Goal: Task Accomplishment & Management: Manage account settings

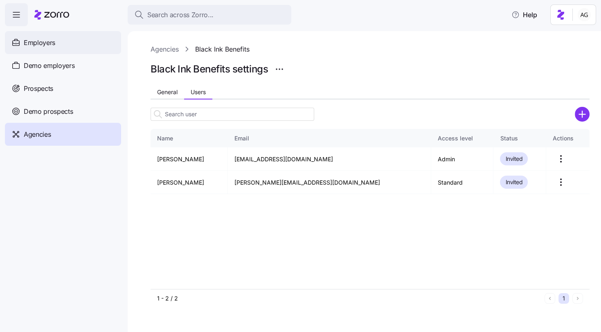
click at [56, 42] on div "Employers" at bounding box center [63, 42] width 116 height 23
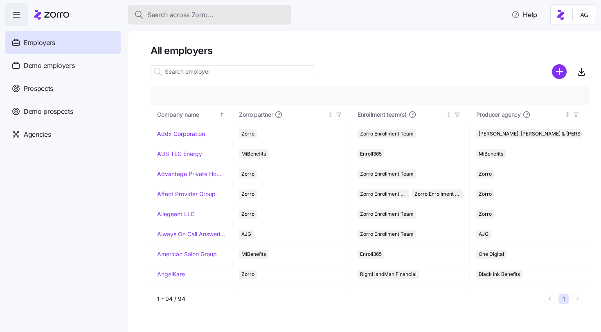
click at [163, 17] on span "Search across Zorro..." at bounding box center [180, 15] width 66 height 10
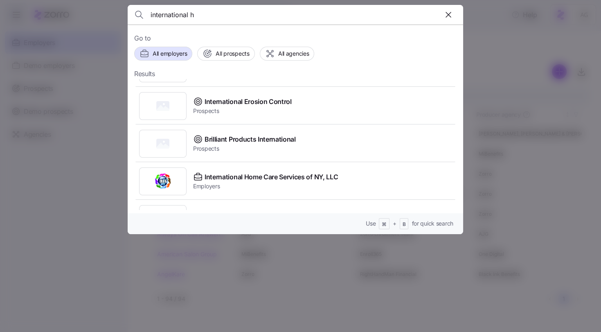
scroll to position [181, 0]
type input "international h"
click at [230, 174] on span "International Home Care Services of NY, LLC" at bounding box center [271, 176] width 133 height 10
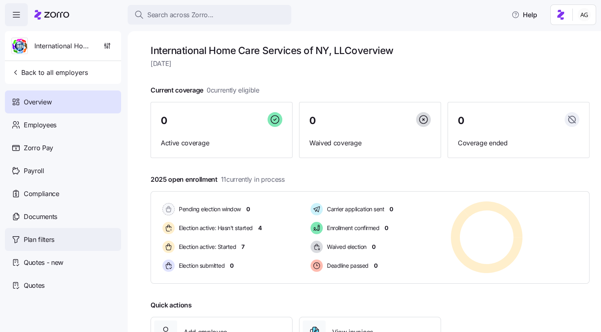
click at [43, 233] on div "Plan filters" at bounding box center [63, 239] width 116 height 23
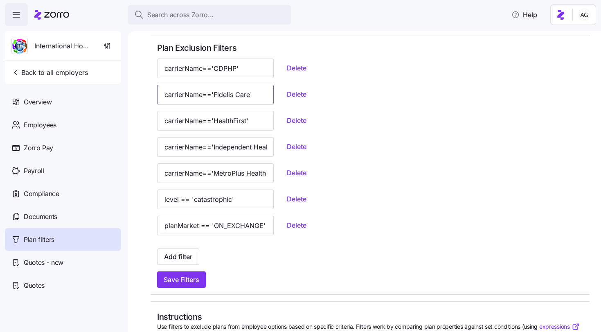
scroll to position [0, 12]
drag, startPoint x: 214, startPoint y: 93, endPoint x: 248, endPoint y: 97, distance: 34.6
click at [248, 97] on div "carrierName=='Fidelis Care' Delete" at bounding box center [370, 95] width 426 height 20
drag, startPoint x: 214, startPoint y: 120, endPoint x: 244, endPoint y: 118, distance: 29.9
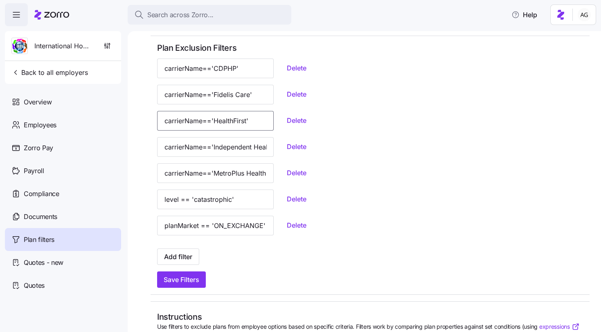
click at [244, 118] on input "carrierName=='HealthFirst'" at bounding box center [215, 121] width 117 height 20
drag, startPoint x: 212, startPoint y: 147, endPoint x: 246, endPoint y: 144, distance: 33.7
click at [246, 144] on input "carrierName=='Independent Health'" at bounding box center [215, 147] width 117 height 20
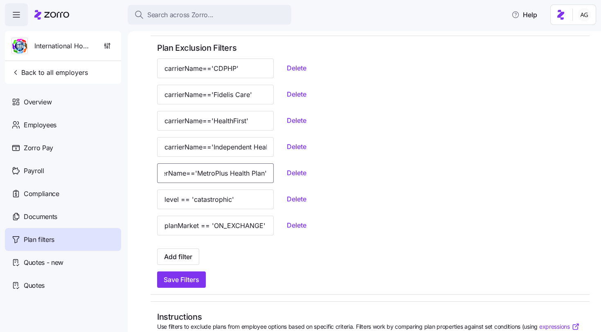
drag, startPoint x: 215, startPoint y: 173, endPoint x: 246, endPoint y: 173, distance: 31.1
click at [246, 173] on input "carrierName=='MetroPlus Health Plan'" at bounding box center [215, 173] width 117 height 20
click at [325, 157] on div "carrierName=='Independent Health' Delete" at bounding box center [370, 150] width 426 height 26
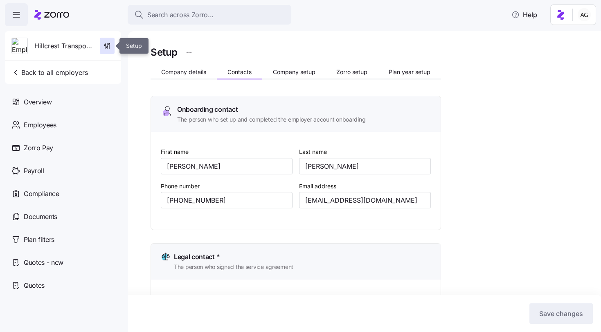
scroll to position [25, 0]
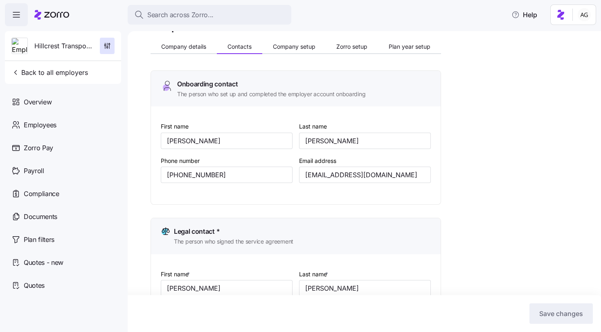
click at [54, 17] on icon at bounding box center [51, 15] width 35 height 10
